Goal: Task Accomplishment & Management: Complete application form

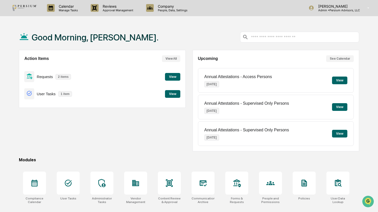
click at [178, 77] on button "View" at bounding box center [172, 77] width 15 height 8
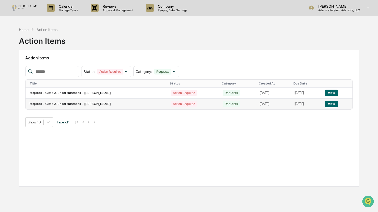
click at [332, 102] on button "View" at bounding box center [331, 103] width 13 height 7
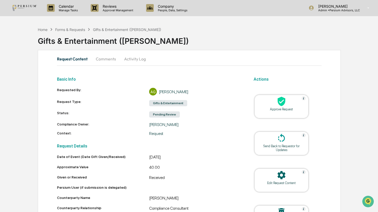
click at [105, 58] on button "Comments" at bounding box center [106, 59] width 28 height 12
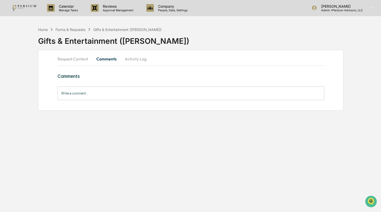
click at [133, 56] on button "Activity Log" at bounding box center [136, 59] width 30 height 12
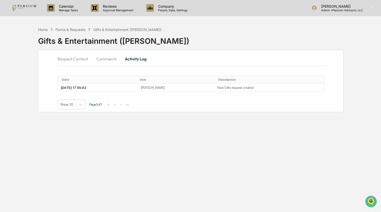
click at [61, 56] on button "Request Content" at bounding box center [74, 59] width 35 height 12
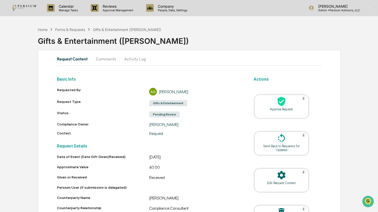
click at [291, 108] on div "Approve Request" at bounding box center [282, 109] width 46 height 4
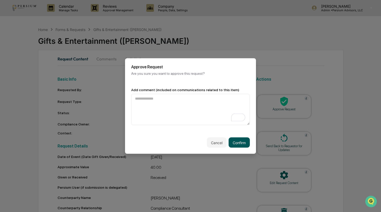
click at [239, 142] on button "Confirm" at bounding box center [238, 142] width 21 height 10
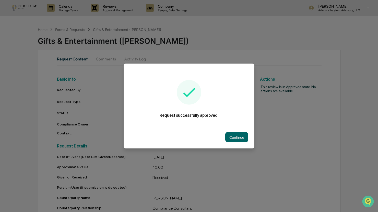
click at [251, 141] on div "Continue" at bounding box center [189, 137] width 131 height 22
click at [246, 139] on button "Continue" at bounding box center [236, 137] width 23 height 10
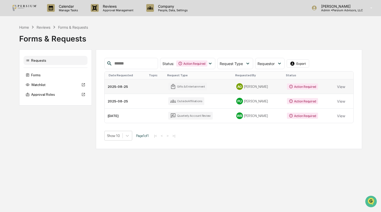
click at [252, 84] on div "AG [PERSON_NAME]" at bounding box center [258, 86] width 44 height 7
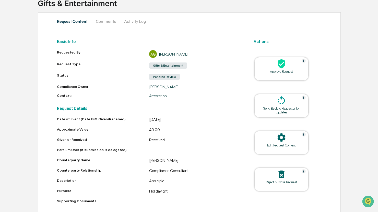
scroll to position [43, 0]
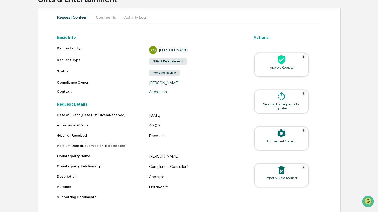
click at [279, 65] on div "Approve Request" at bounding box center [282, 67] width 46 height 4
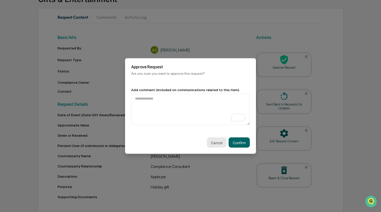
click at [217, 142] on button "Cancel" at bounding box center [217, 142] width 20 height 10
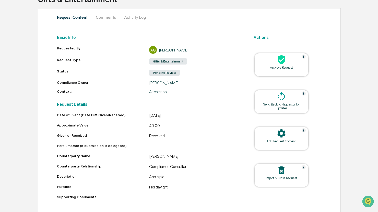
click at [114, 16] on button "Comments" at bounding box center [106, 17] width 28 height 12
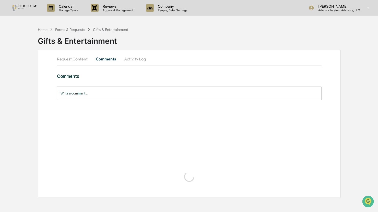
scroll to position [0, 0]
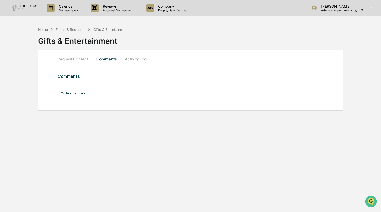
click at [75, 61] on button "Request Content" at bounding box center [74, 59] width 35 height 12
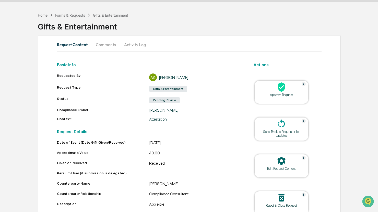
scroll to position [26, 0]
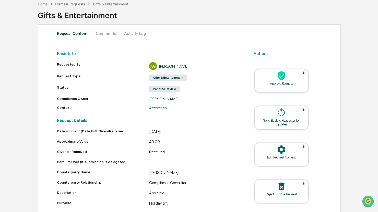
click at [281, 78] on icon at bounding box center [282, 75] width 8 height 9
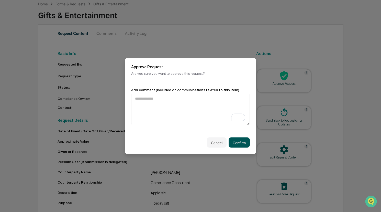
click at [245, 138] on button "Confirm" at bounding box center [238, 142] width 21 height 10
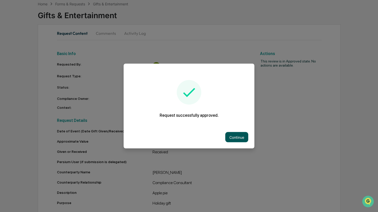
click at [242, 136] on button "Continue" at bounding box center [236, 137] width 23 height 10
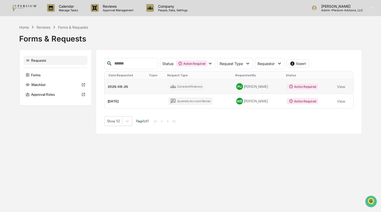
click at [206, 85] on td "Outside Affiliations" at bounding box center [199, 86] width 68 height 15
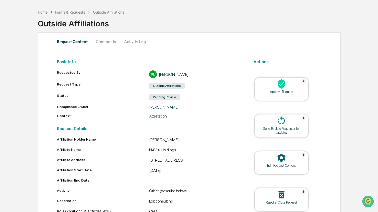
scroll to position [26, 0]
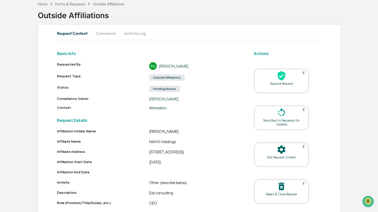
click at [102, 31] on button "Comments" at bounding box center [106, 33] width 28 height 12
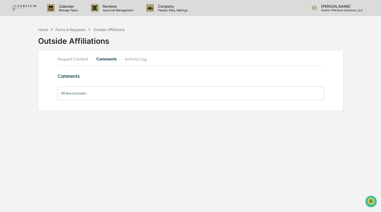
click at [73, 53] on button "Request Content" at bounding box center [74, 59] width 35 height 12
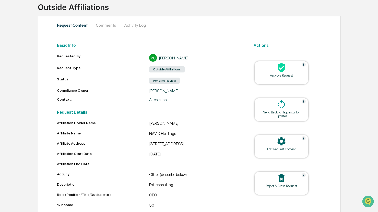
scroll to position [26, 0]
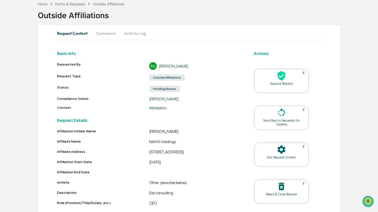
click at [120, 4] on div "Outside Affiliations" at bounding box center [108, 4] width 31 height 4
click at [79, 3] on div "Forms & Requests" at bounding box center [70, 4] width 30 height 4
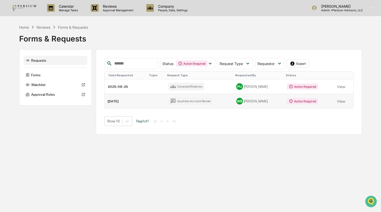
click at [213, 100] on td "Quarterly Account Review" at bounding box center [199, 101] width 68 height 14
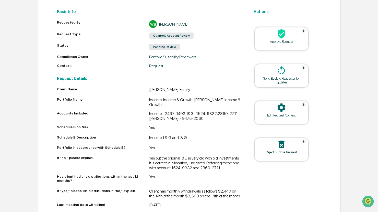
scroll to position [42, 0]
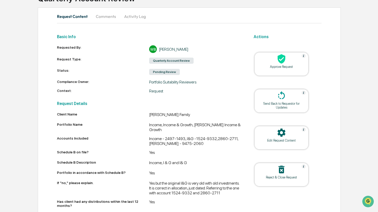
click at [289, 60] on div at bounding box center [281, 59] width 51 height 11
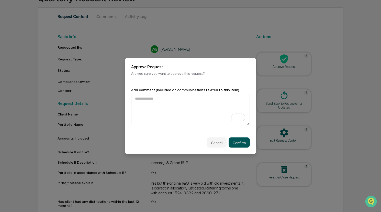
click at [239, 137] on button "Confirm" at bounding box center [238, 142] width 21 height 10
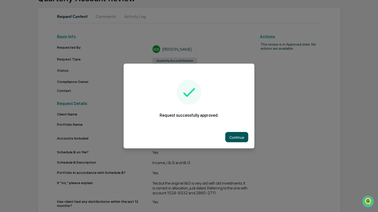
click at [232, 135] on button "Continue" at bounding box center [236, 137] width 23 height 10
